Goal: Navigation & Orientation: Go to known website

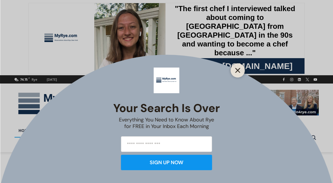
click at [238, 71] on icon "Close" at bounding box center [237, 70] width 5 height 5
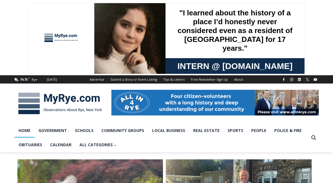
click at [68, 57] on div at bounding box center [61, 39] width 43 height 48
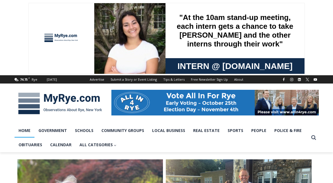
click at [25, 132] on link "Home" at bounding box center [25, 130] width 20 height 14
